Goal: Learn about a topic

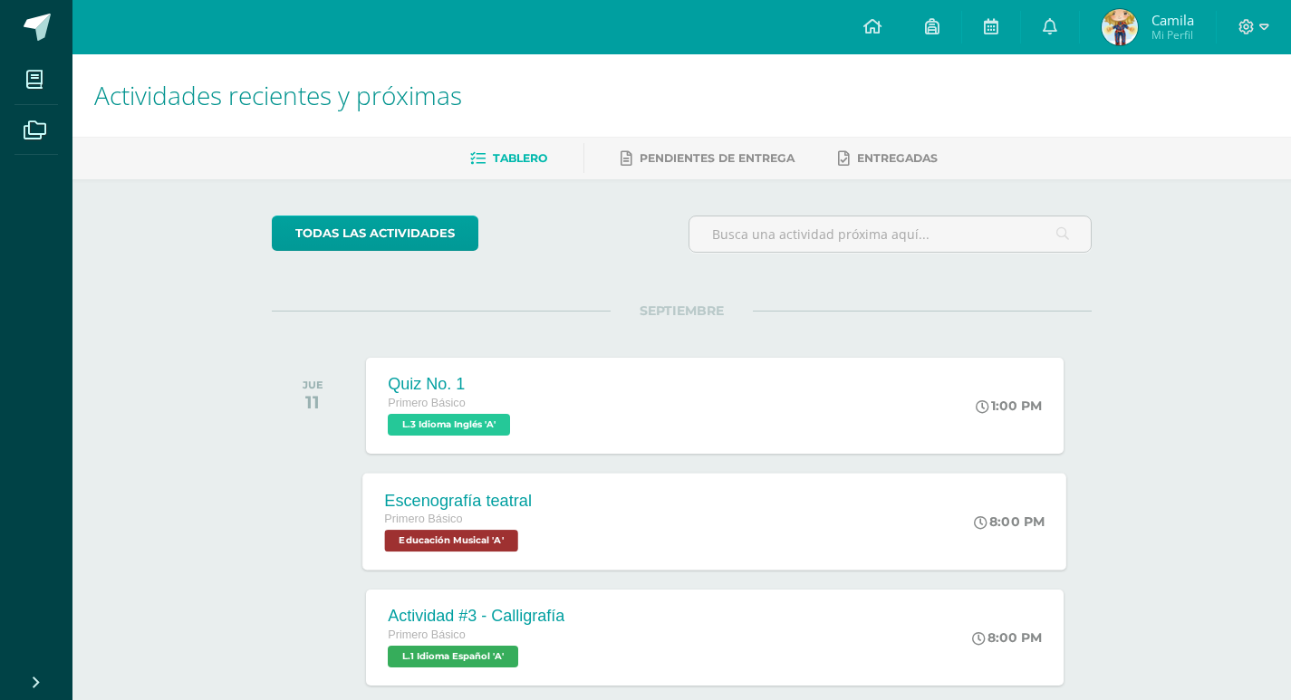
click at [443, 494] on div "Escenografía teatral" at bounding box center [459, 500] width 148 height 19
click at [429, 498] on div "Escenografía teatral" at bounding box center [459, 500] width 148 height 19
click at [0, 0] on div "En casa En hojas de 120 gramos, crear, dibujando y coloreando la escenografía d…" at bounding box center [0, 0] width 0 height 0
